Goal: Use online tool/utility: Utilize a website feature to perform a specific function

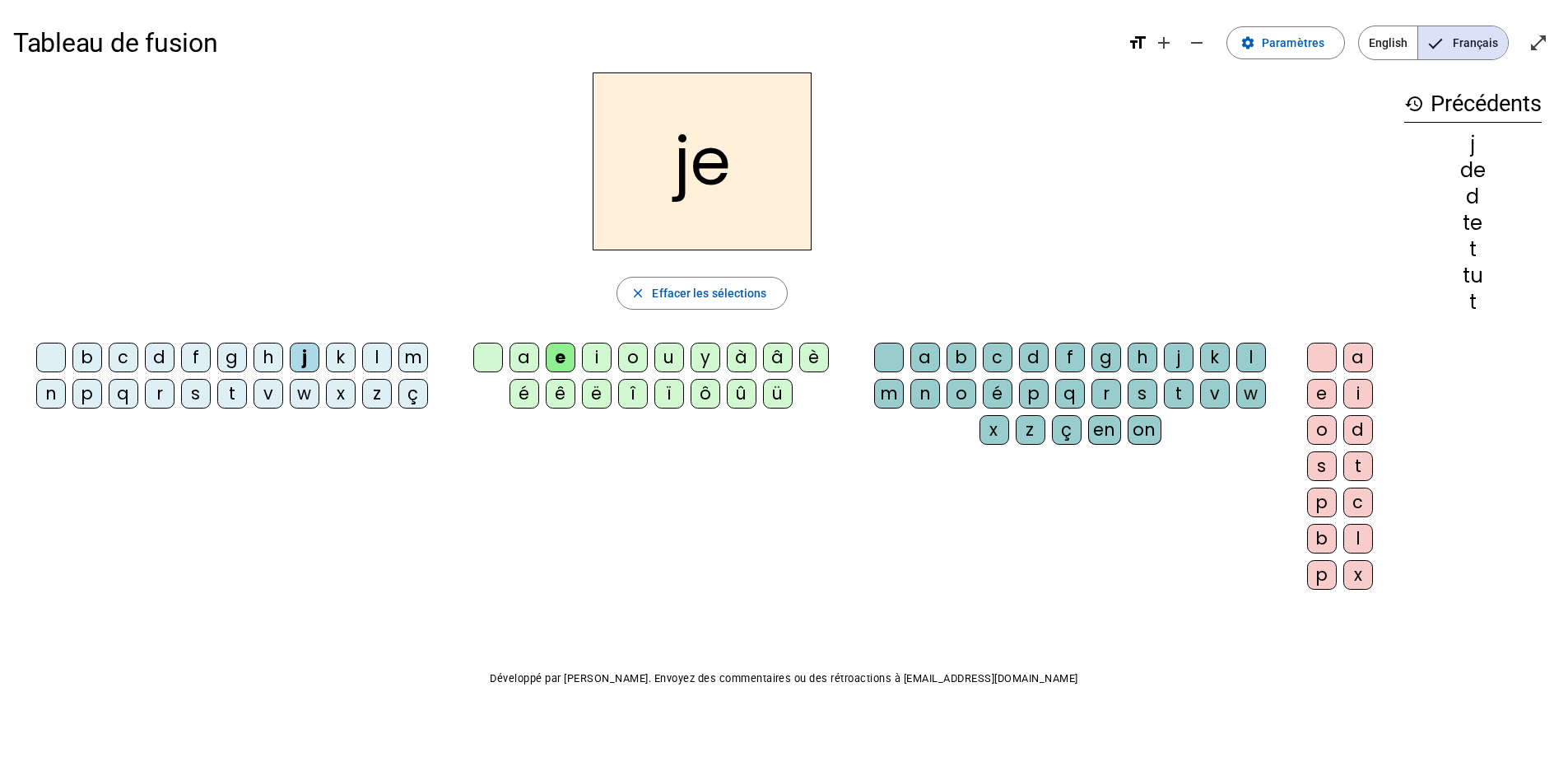
click at [229, 390] on div "t" at bounding box center [232, 394] width 30 height 30
click at [519, 363] on div "a" at bounding box center [525, 358] width 30 height 30
click at [984, 355] on div "c" at bounding box center [998, 358] width 30 height 30
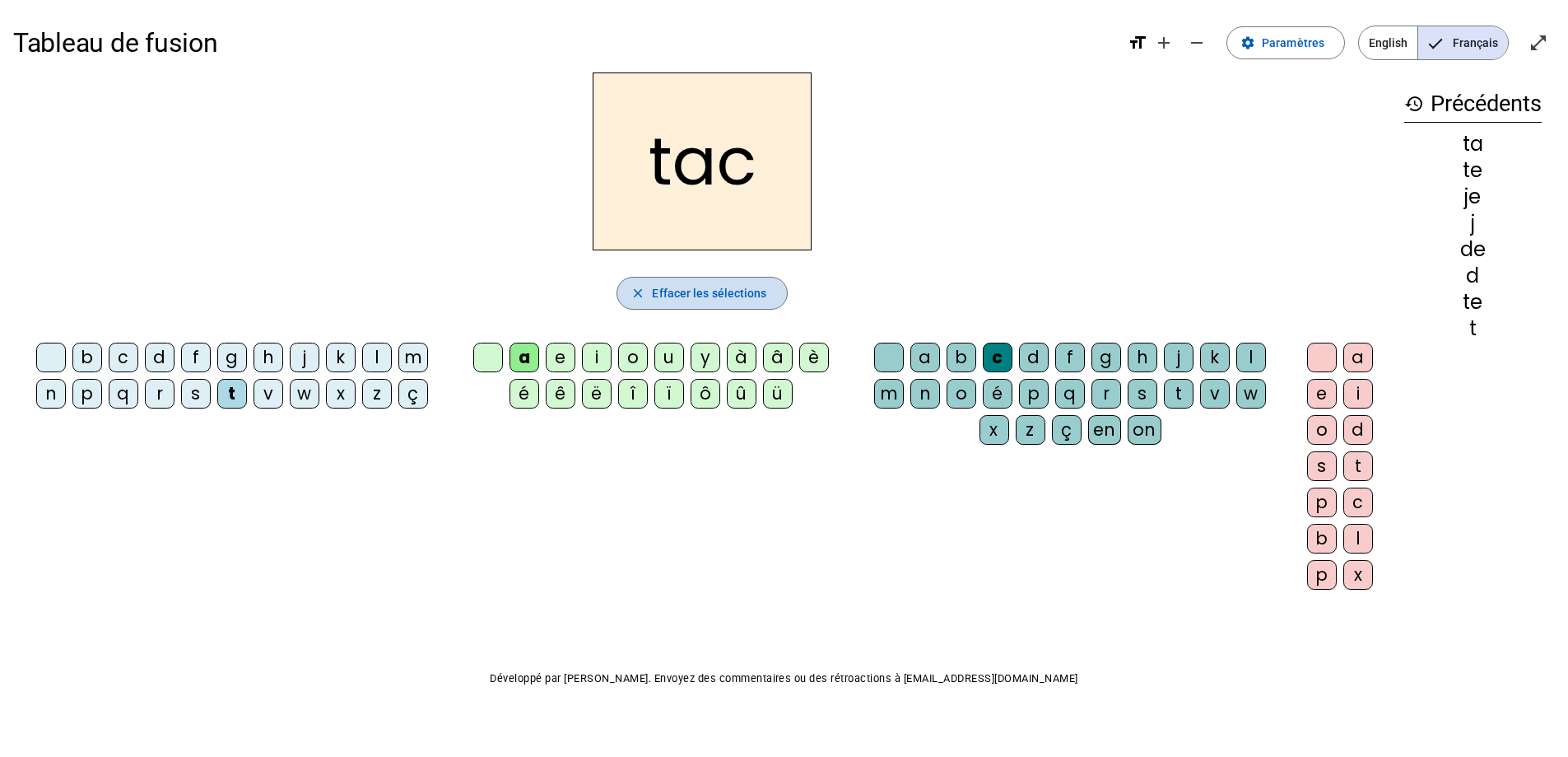
click at [721, 294] on span "Effacer les sélections" at bounding box center [708, 293] width 114 height 20
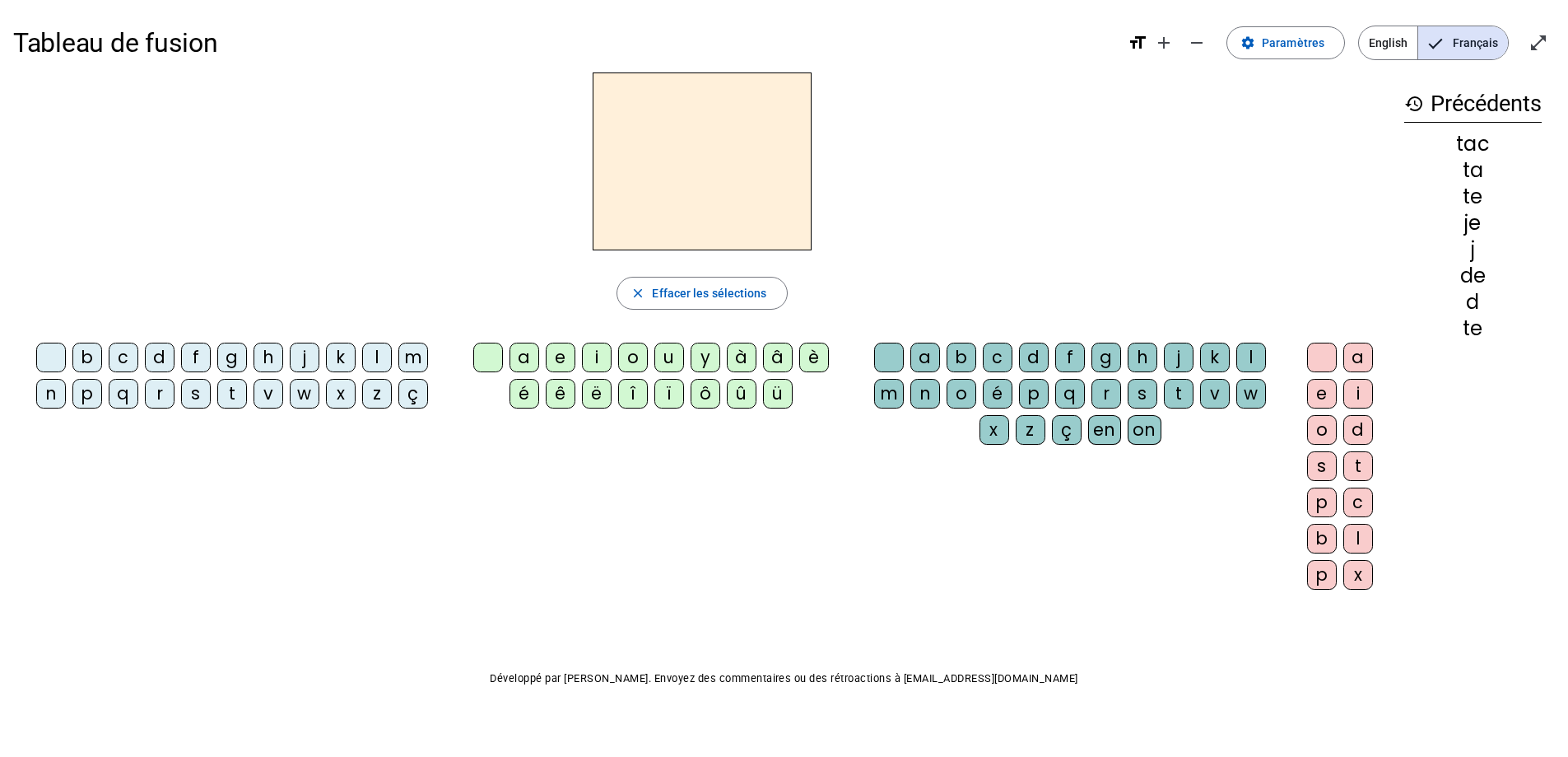
click at [237, 400] on div "t" at bounding box center [232, 394] width 30 height 30
click at [519, 356] on div "a" at bounding box center [525, 358] width 30 height 30
click at [689, 303] on span "button" at bounding box center [702, 293] width 169 height 40
click at [240, 392] on div "t" at bounding box center [232, 394] width 30 height 30
click at [557, 356] on div "e" at bounding box center [561, 358] width 30 height 30
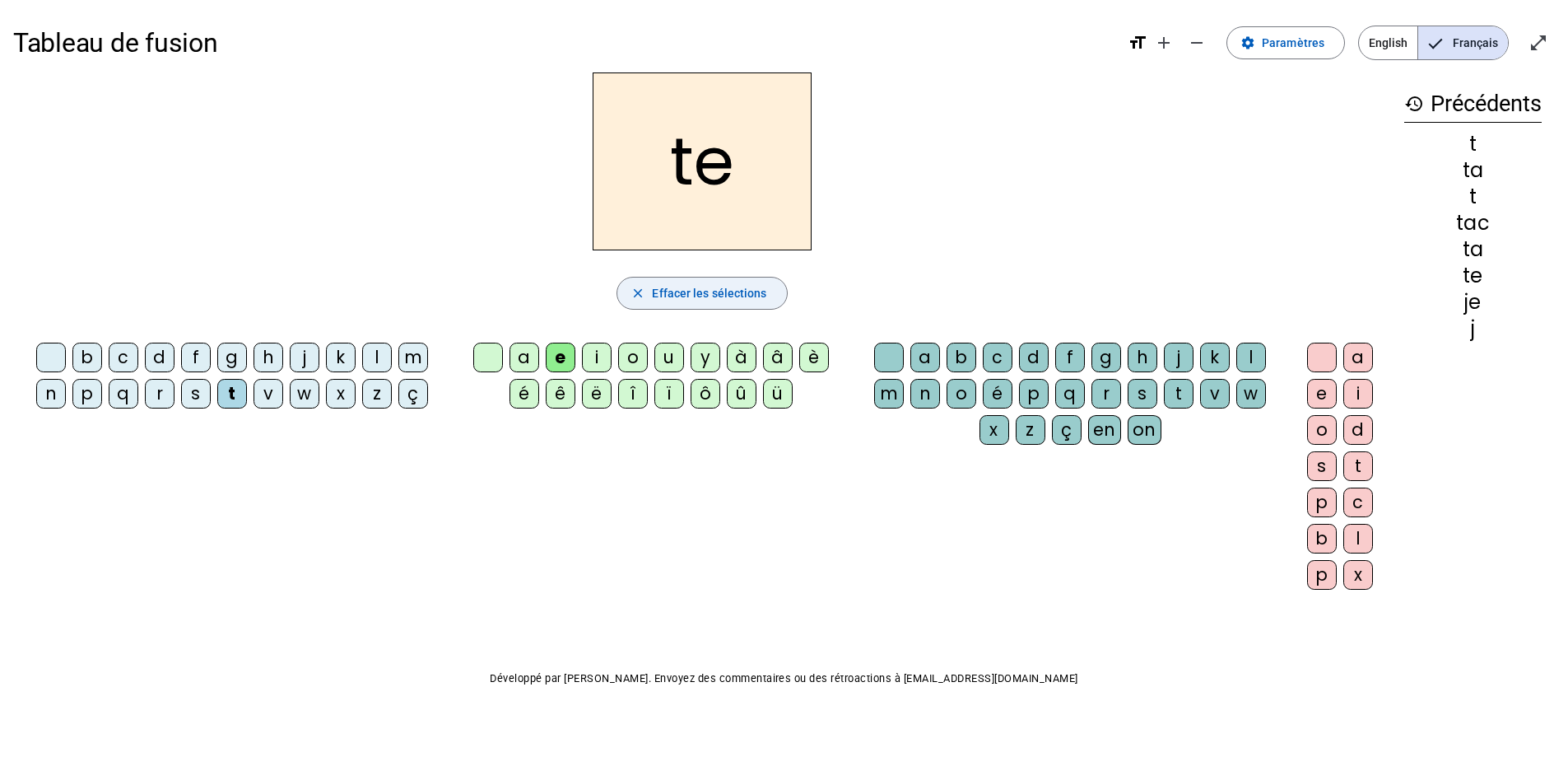
click at [671, 286] on span "Effacer les sélections" at bounding box center [708, 293] width 114 height 20
click at [301, 357] on div "j" at bounding box center [305, 358] width 30 height 30
click at [554, 353] on div "e" at bounding box center [561, 358] width 30 height 30
click at [680, 296] on span "Effacer les sélections" at bounding box center [708, 293] width 114 height 20
click at [158, 359] on div "d" at bounding box center [160, 358] width 30 height 30
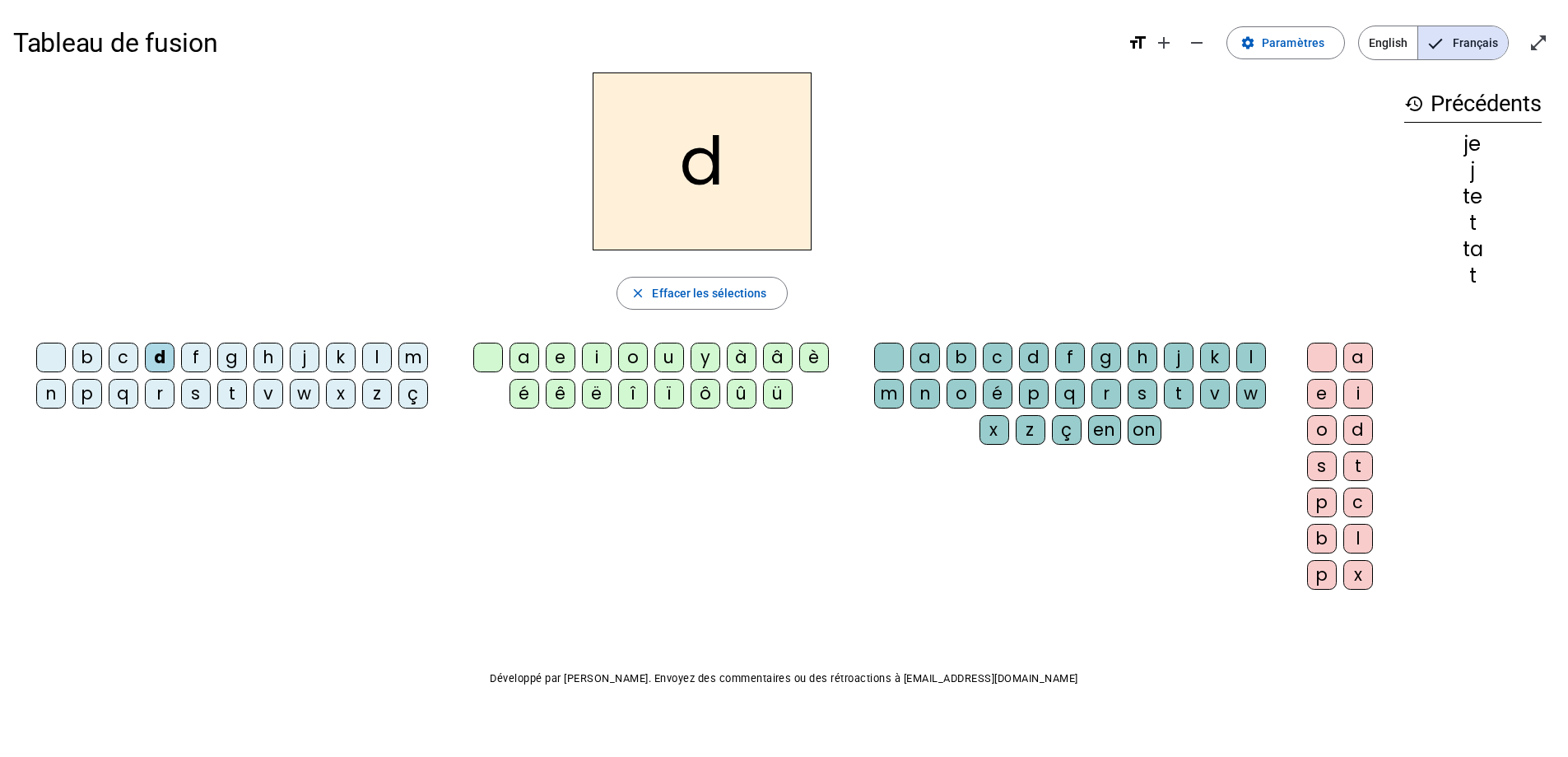
click at [557, 357] on div "e" at bounding box center [561, 358] width 30 height 30
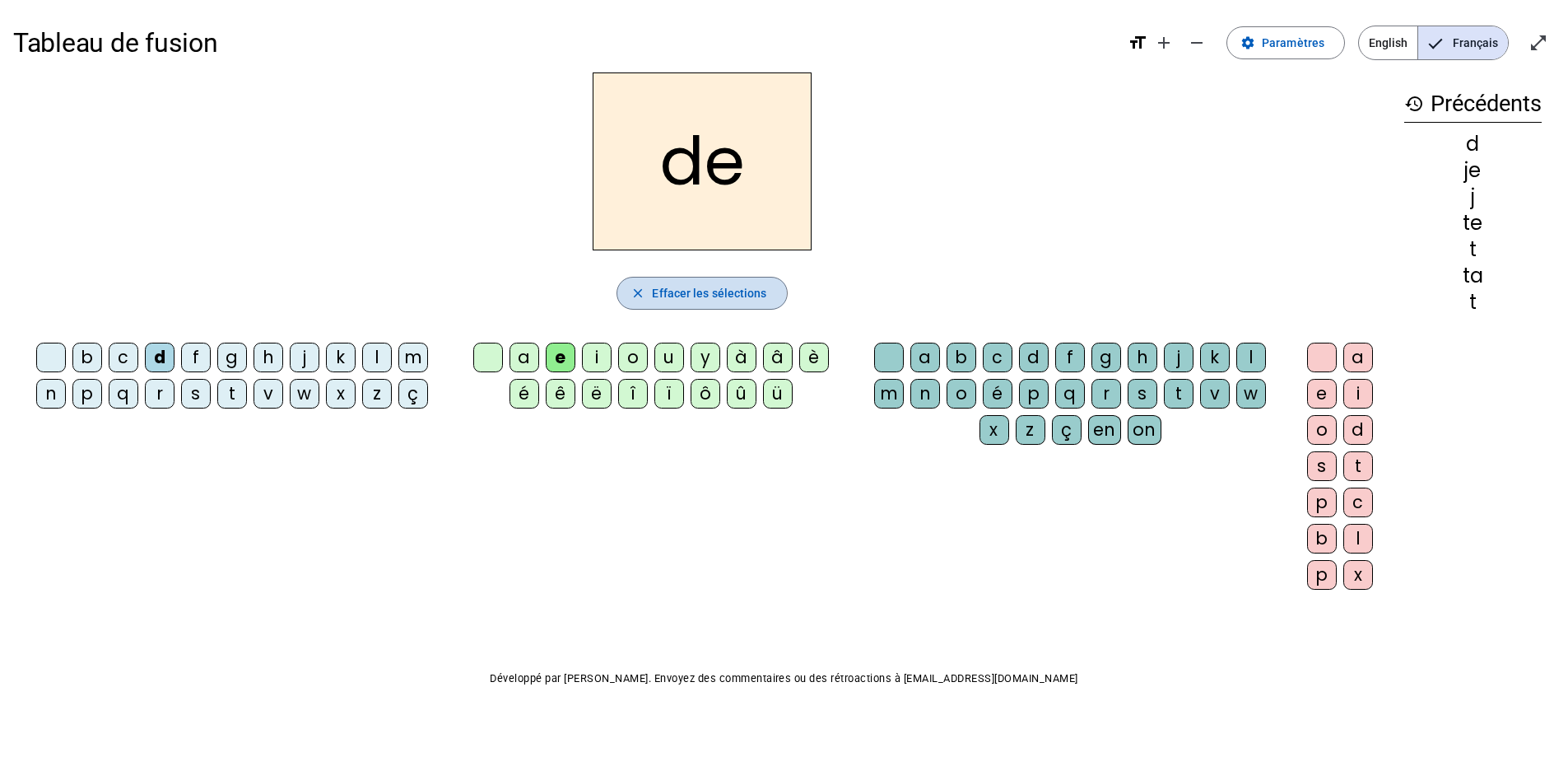
click at [671, 292] on span "Effacer les sélections" at bounding box center [708, 293] width 114 height 20
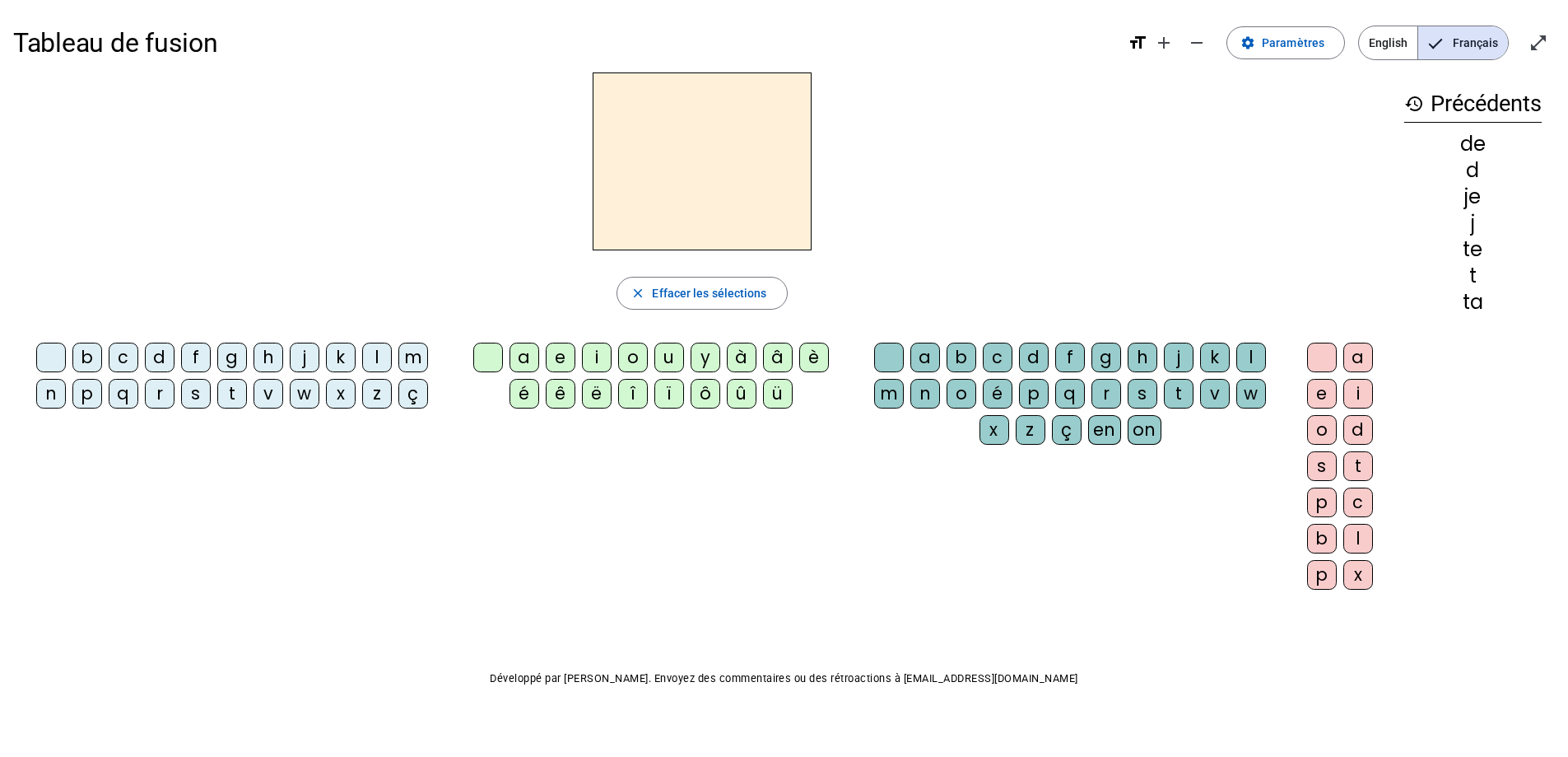
click at [415, 345] on div "m" at bounding box center [413, 358] width 30 height 30
click at [556, 350] on div "e" at bounding box center [561, 358] width 30 height 30
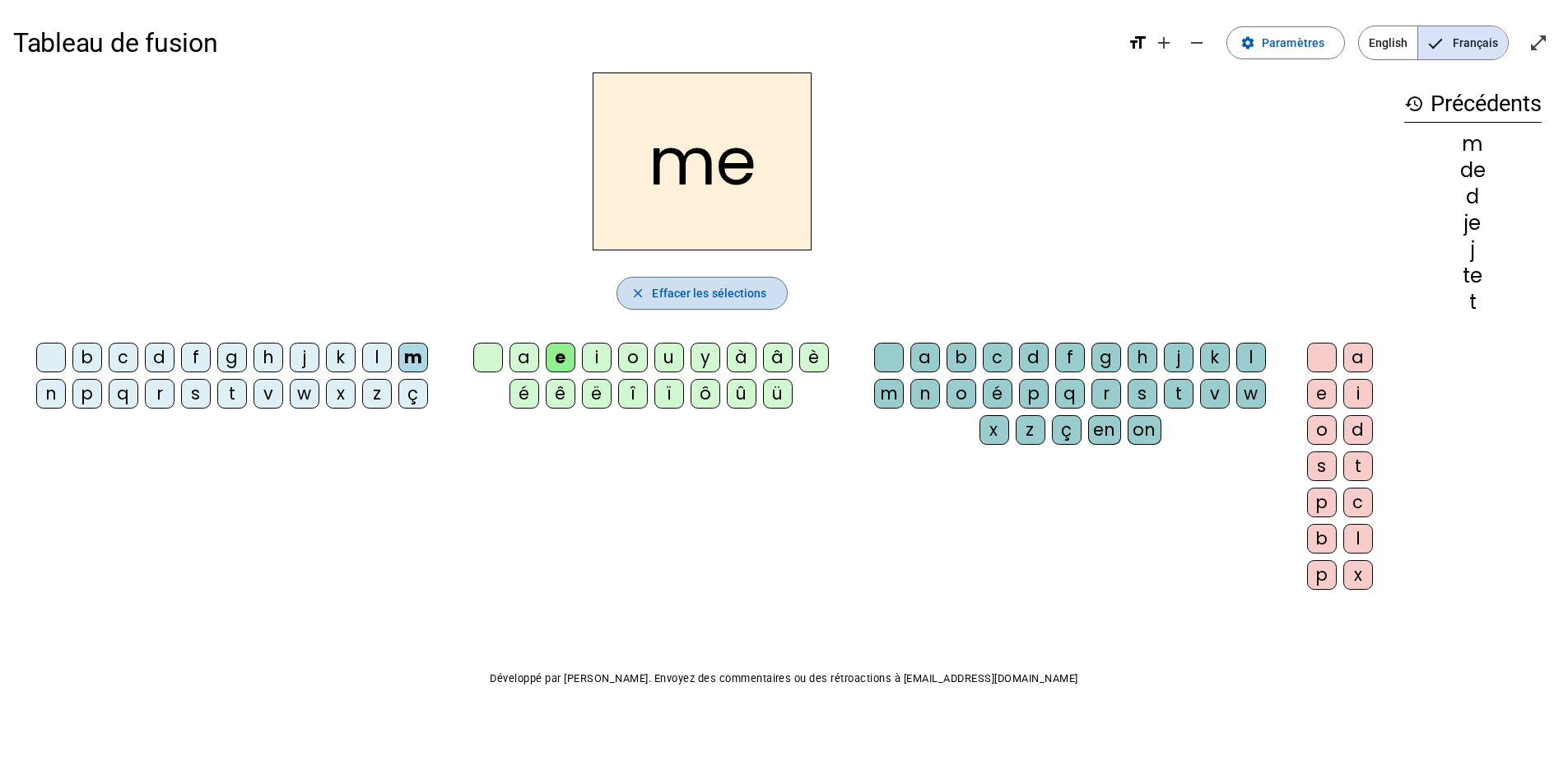
click at [736, 280] on span "button" at bounding box center [702, 293] width 169 height 40
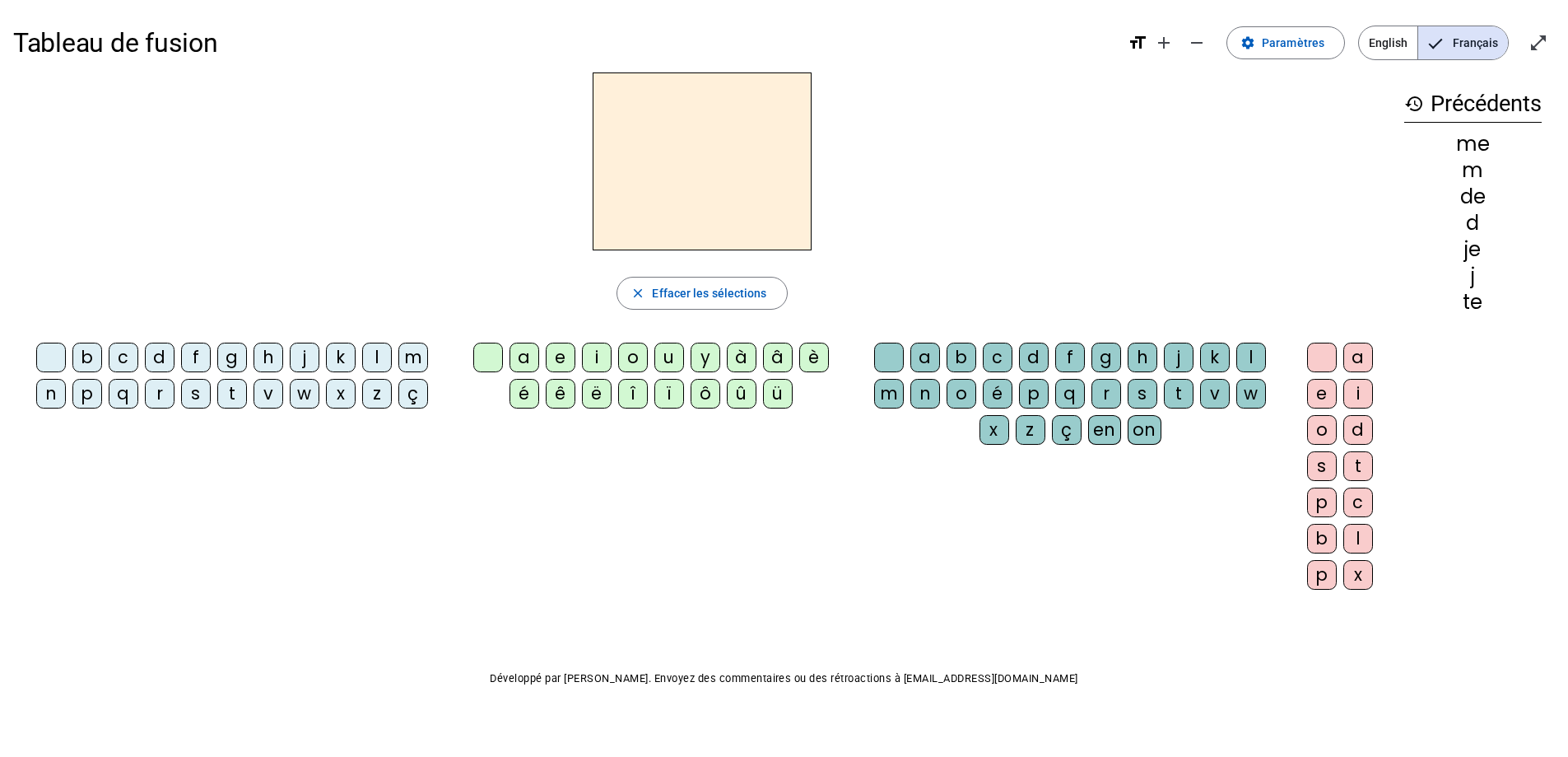
click at [419, 354] on div "m" at bounding box center [413, 358] width 30 height 30
click at [519, 353] on div "a" at bounding box center [525, 358] width 30 height 30
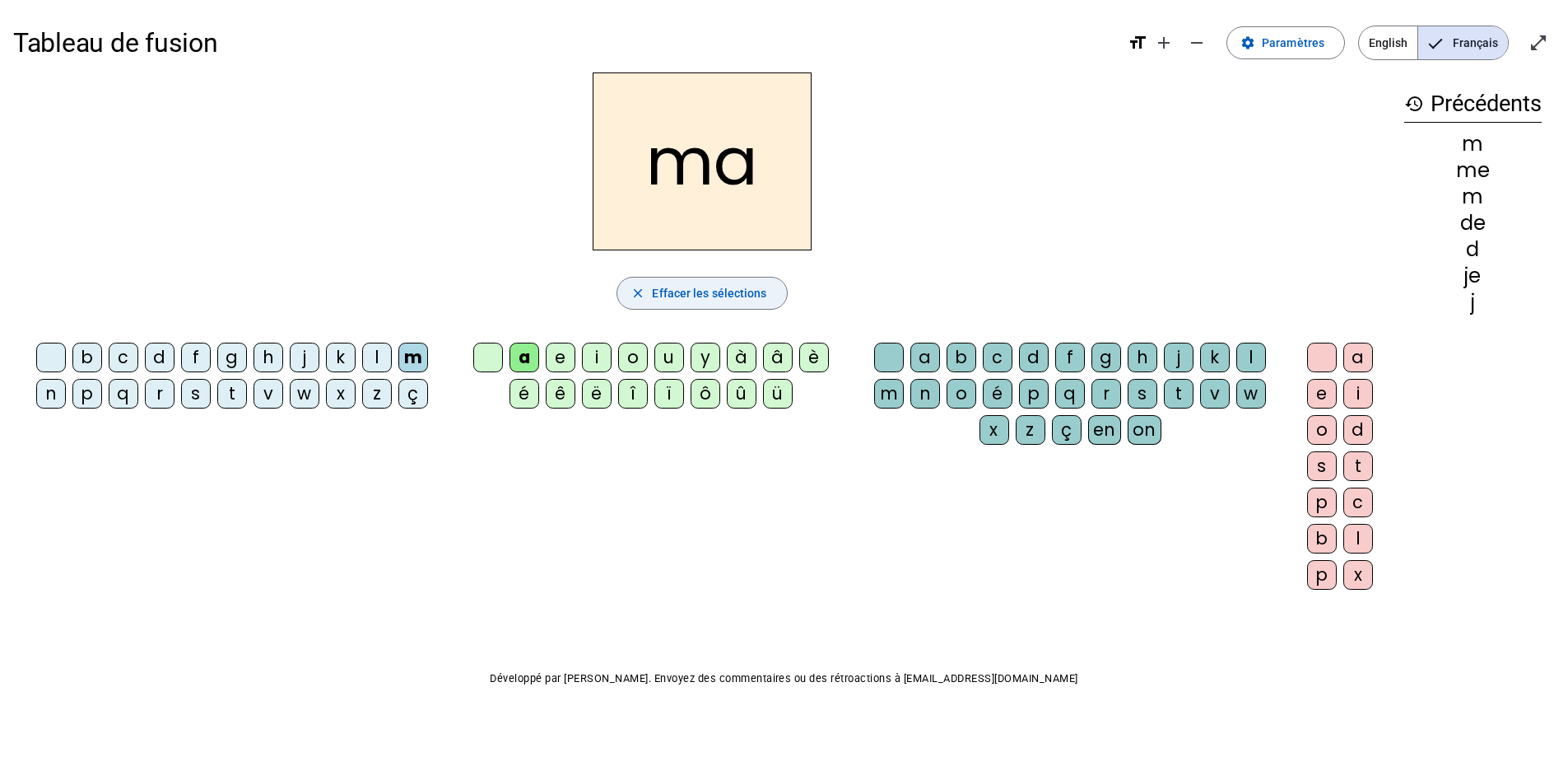
click at [690, 294] on span "Effacer les sélections" at bounding box center [708, 293] width 114 height 20
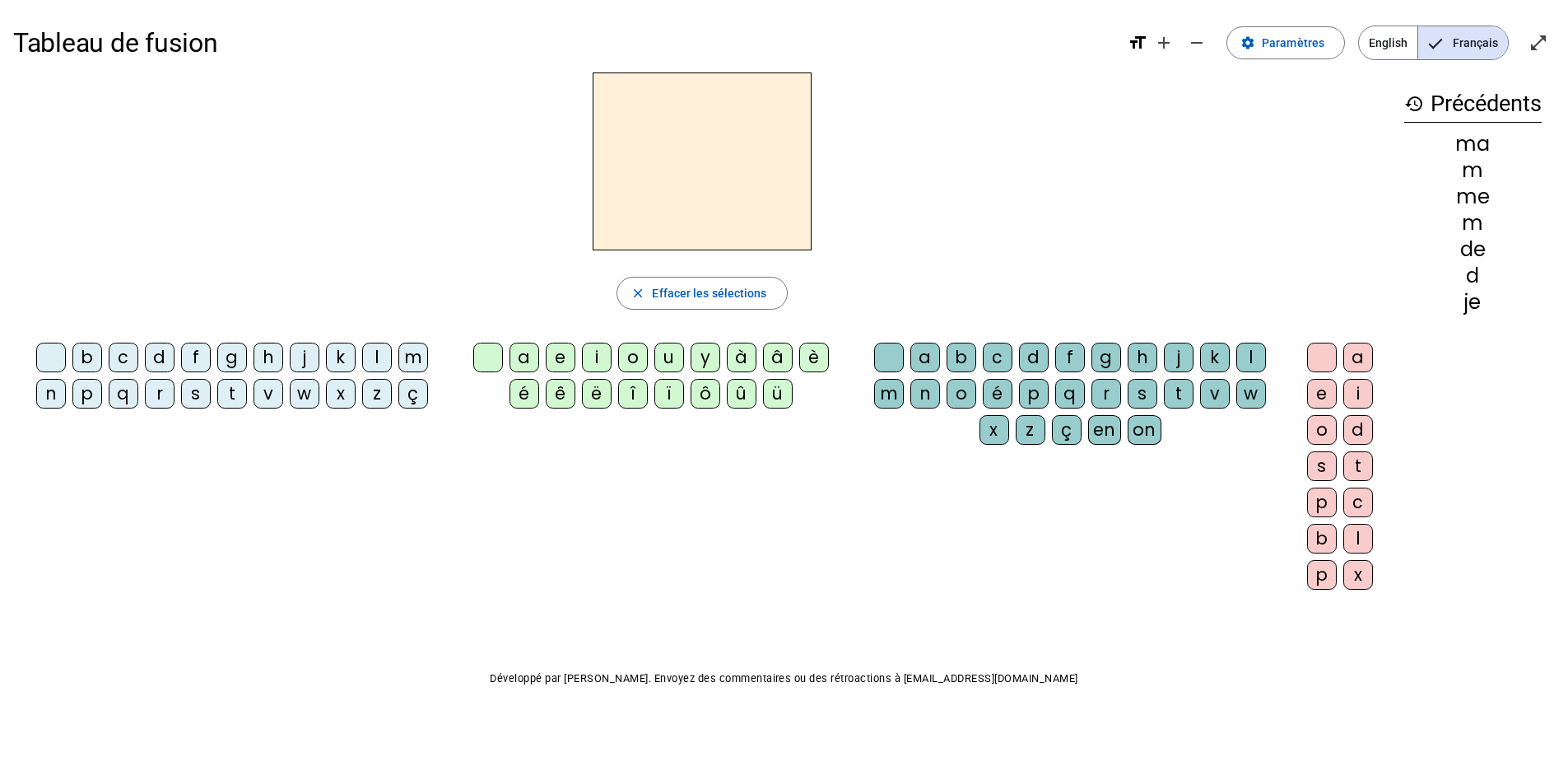
click at [382, 359] on div "l" at bounding box center [377, 358] width 30 height 30
click at [522, 352] on div "a" at bounding box center [525, 358] width 30 height 30
click at [692, 294] on span "Effacer les sélections" at bounding box center [708, 293] width 114 height 20
click at [362, 355] on div "l" at bounding box center [377, 358] width 30 height 30
click at [520, 357] on div "a" at bounding box center [525, 358] width 30 height 30
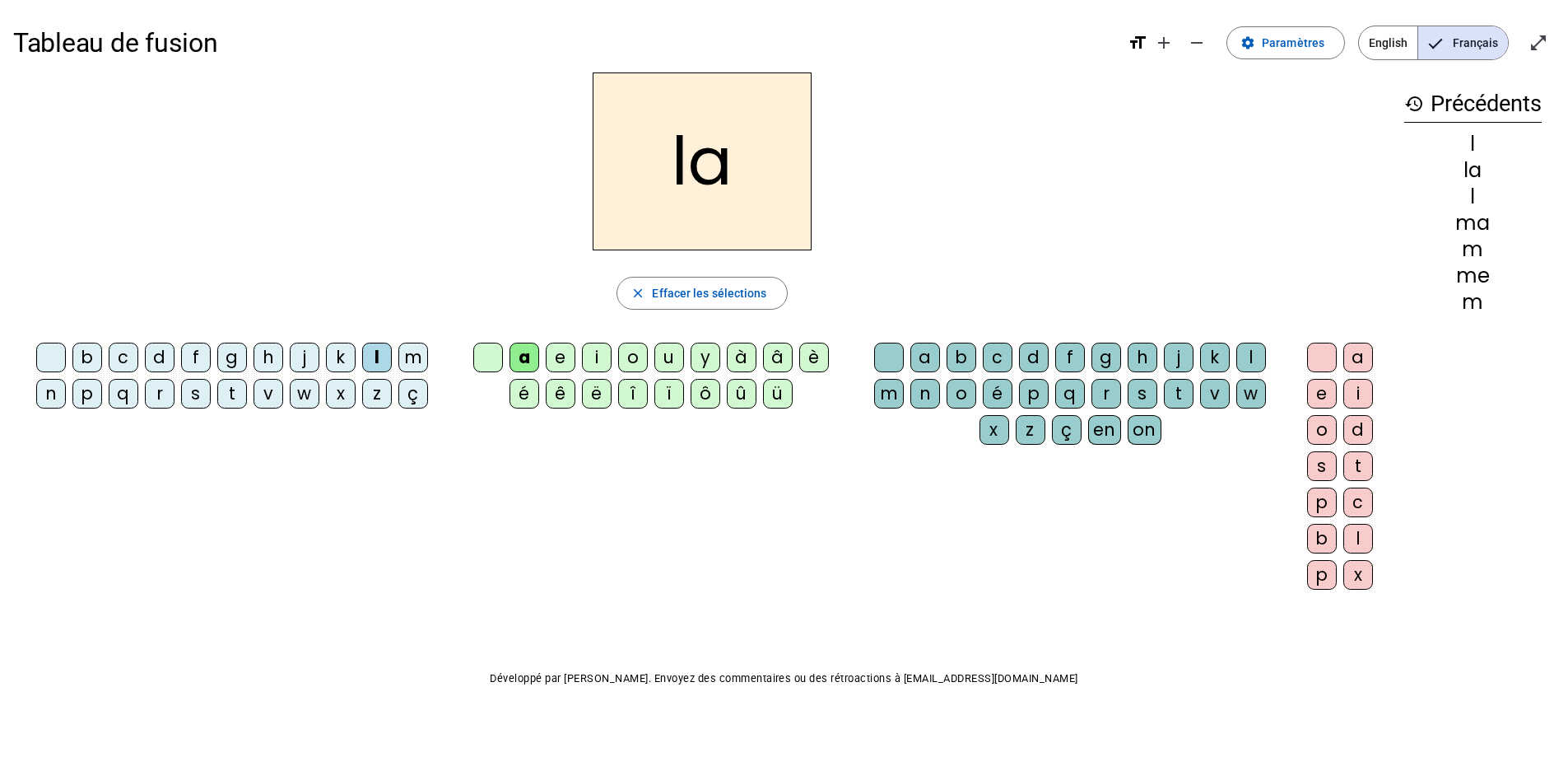
drag, startPoint x: 992, startPoint y: 349, endPoint x: 952, endPoint y: 342, distance: 40.6
click at [992, 349] on div "c" at bounding box center [998, 358] width 30 height 30
